Goal: Contribute content

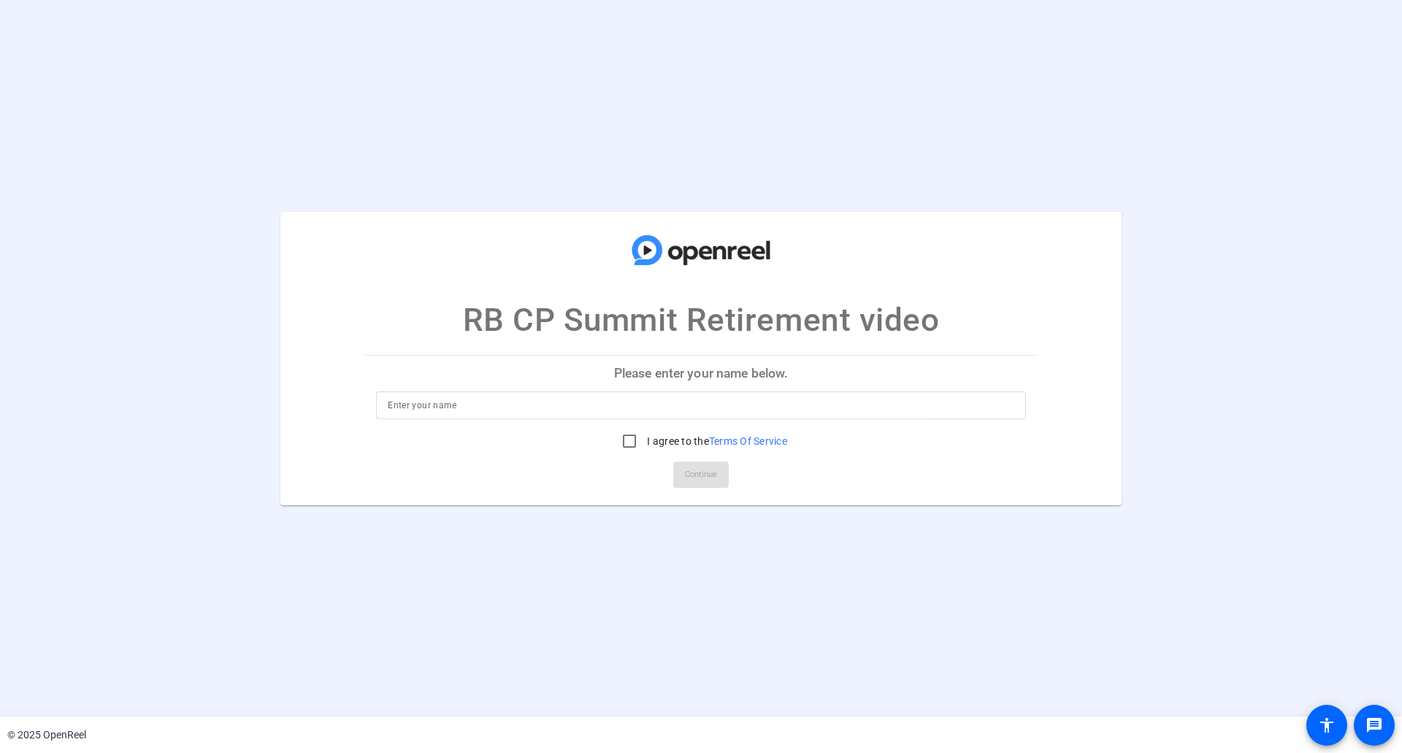
click at [730, 410] on input at bounding box center [701, 406] width 627 height 18
type input "[PERSON_NAME]"
click at [621, 446] on input "I agree to the Terms Of Service" at bounding box center [629, 441] width 29 height 29
checkbox input "true"
click at [689, 470] on span "Continue" at bounding box center [701, 475] width 32 height 22
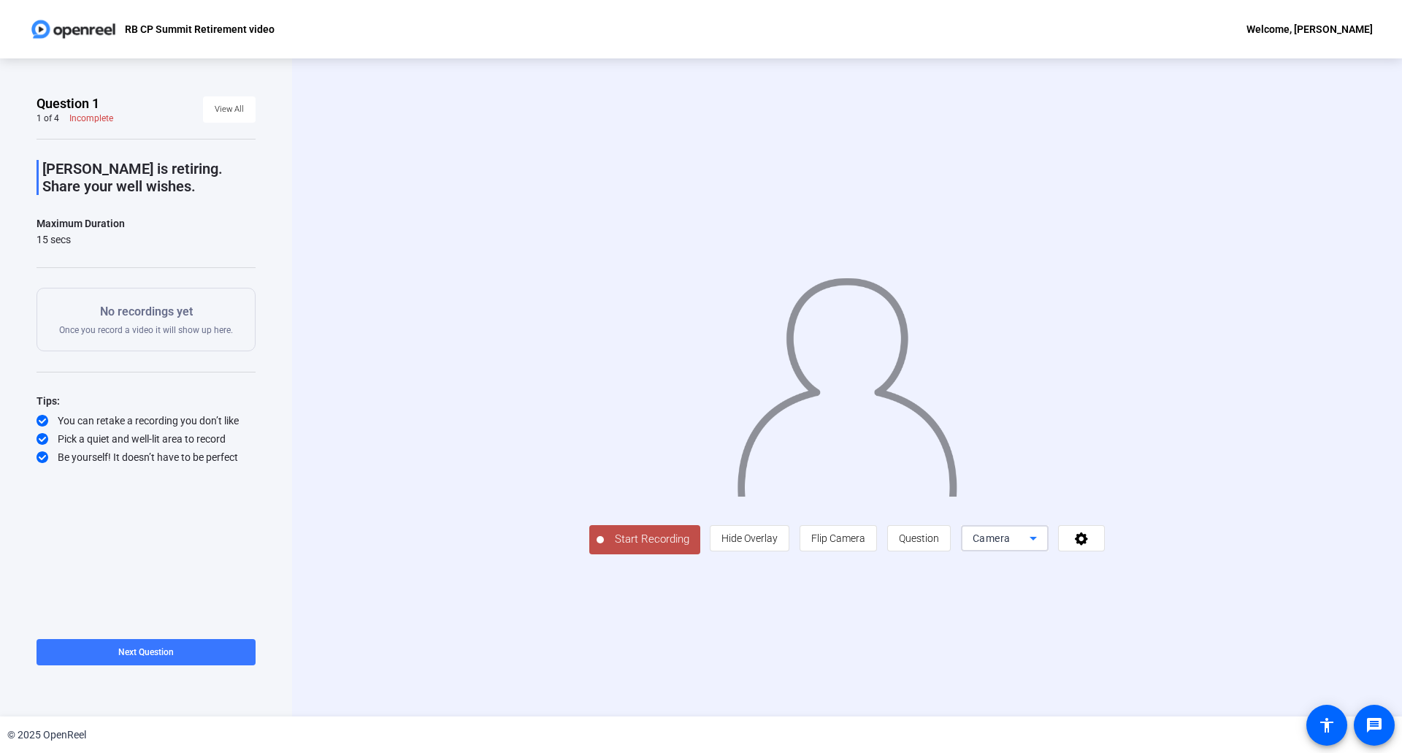
click at [1028, 543] on icon at bounding box center [1034, 538] width 18 height 18
click at [974, 600] on span "Screen" at bounding box center [980, 595] width 28 height 18
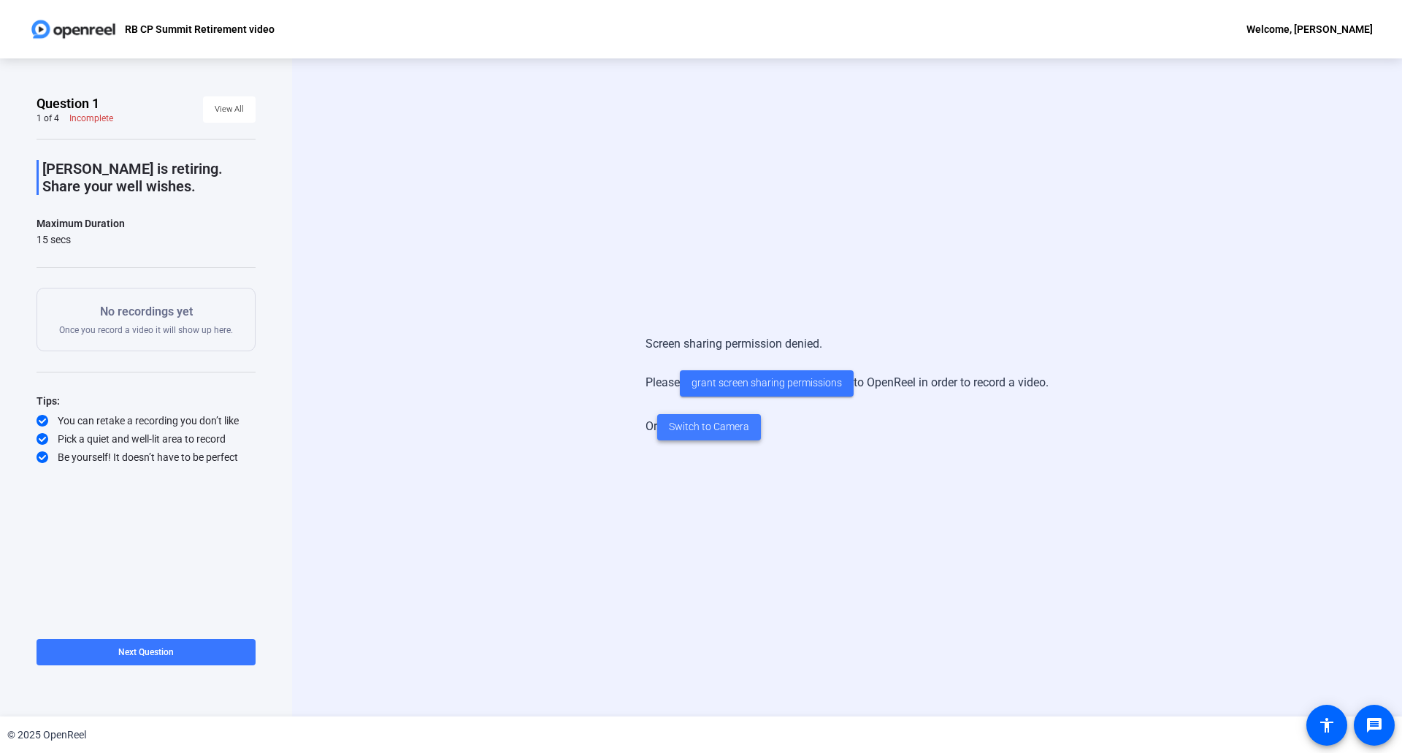
click at [741, 426] on span "Switch to Camera" at bounding box center [709, 426] width 80 height 15
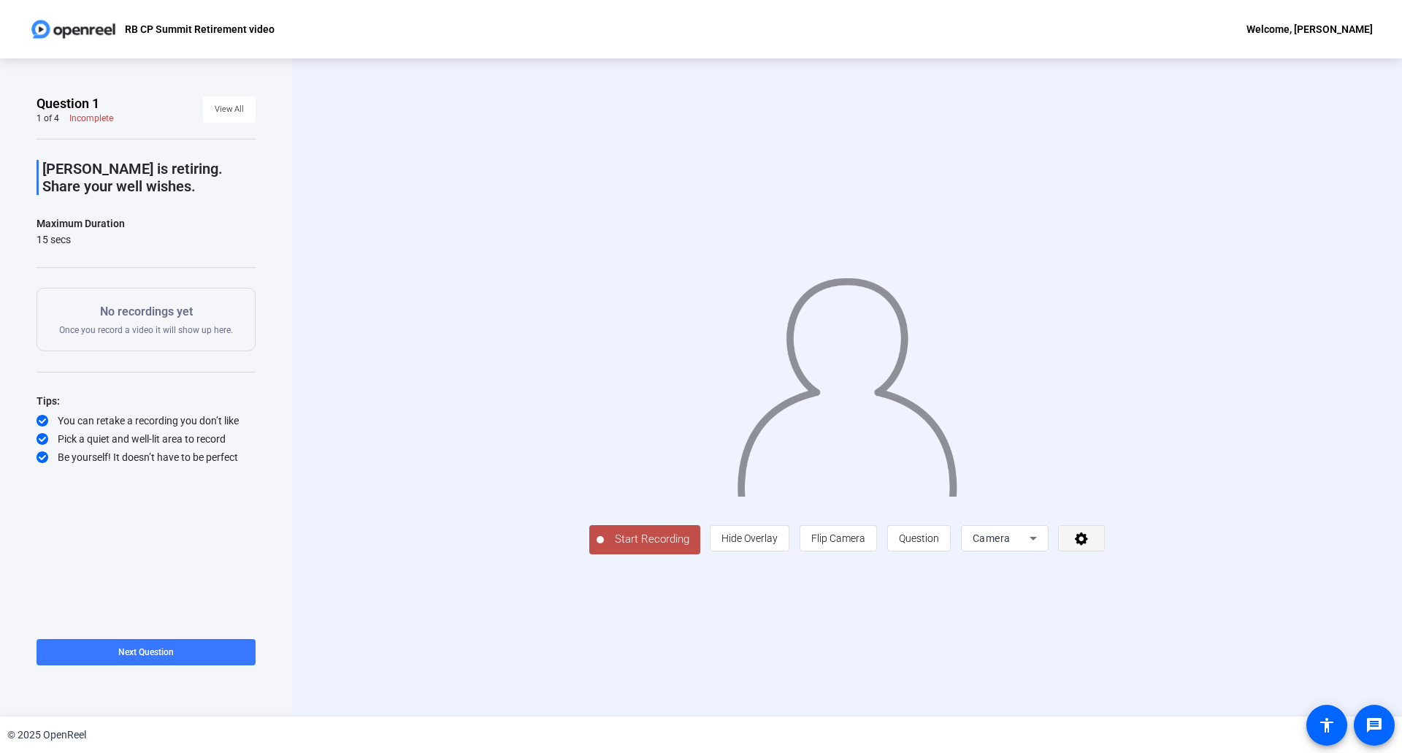
click at [1088, 546] on icon at bounding box center [1081, 538] width 13 height 13
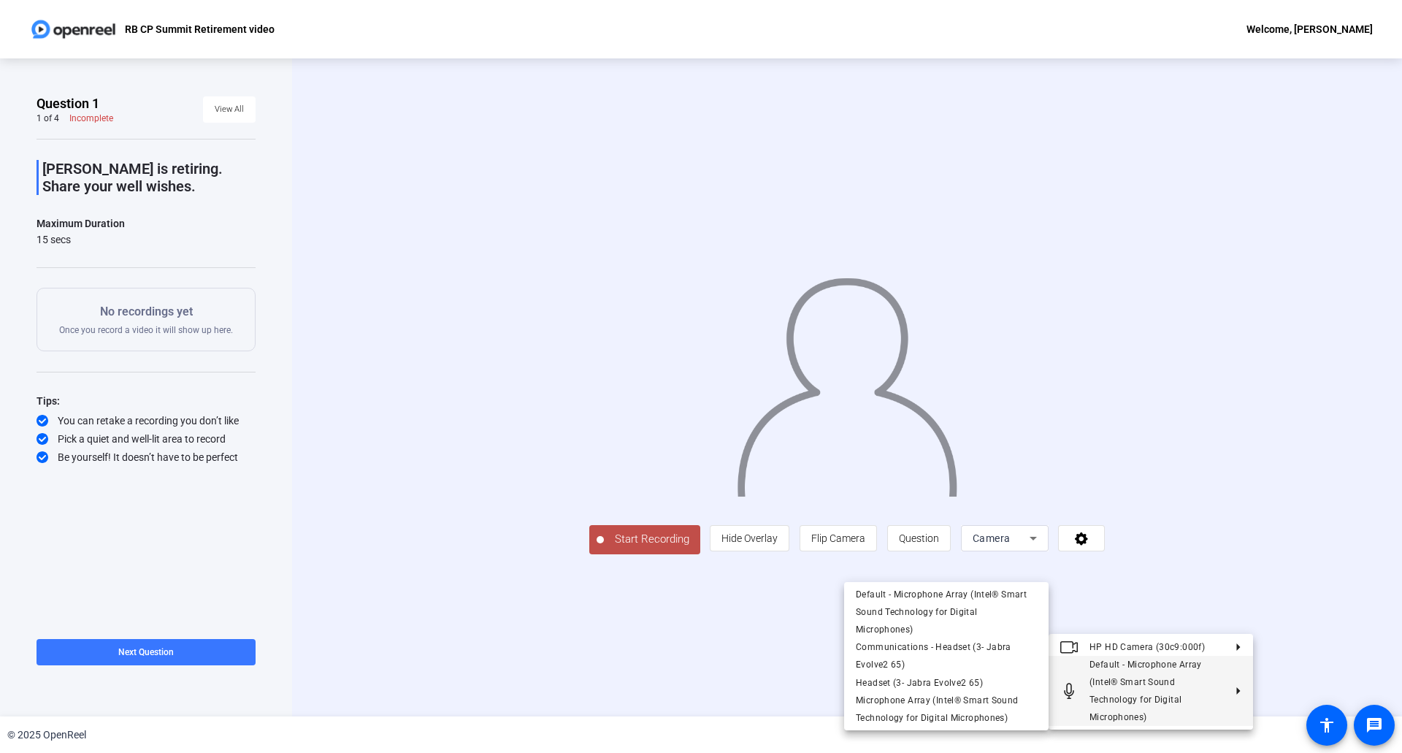
click at [1309, 581] on div at bounding box center [701, 376] width 1402 height 753
